Goal: Navigation & Orientation: Find specific page/section

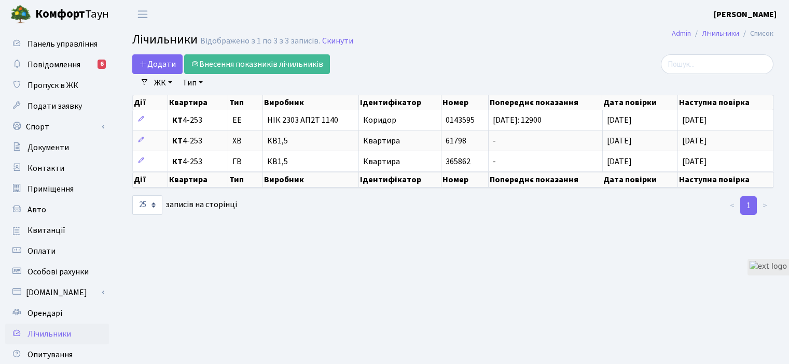
select select "25"
click at [674, 248] on main "Admin Лічильники Список Лічильники Відображено з 1 по 3 з 3 записів. Скинути До…" at bounding box center [453, 235] width 672 height 412
click at [46, 62] on span "Повідомлення" at bounding box center [53, 64] width 53 height 11
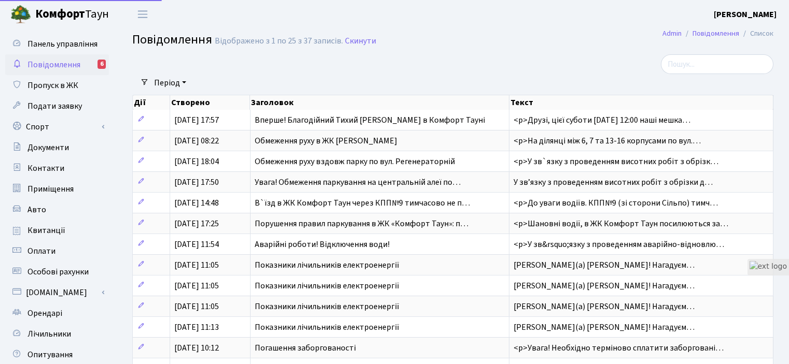
select select "25"
click at [52, 158] on link "Контакти" at bounding box center [57, 168] width 104 height 21
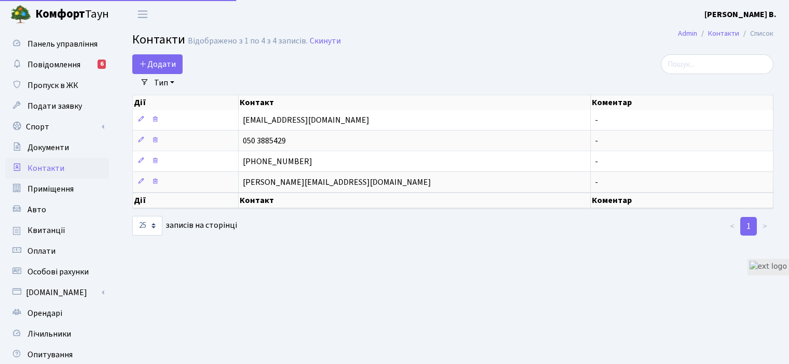
select select "25"
